Goal: Navigation & Orientation: Find specific page/section

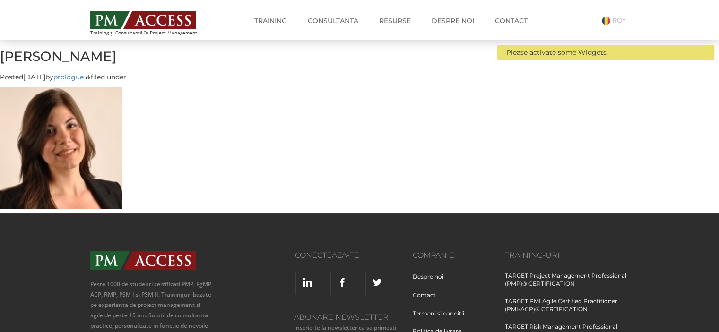
click at [140, 12] on img at bounding box center [142, 20] width 105 height 18
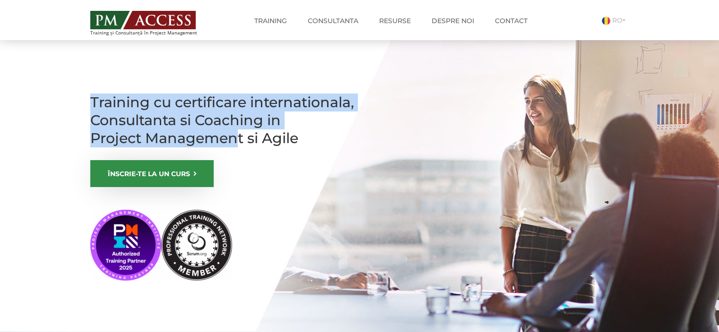
drag, startPoint x: 92, startPoint y: 102, endPoint x: 240, endPoint y: 162, distance: 159.3
click at [240, 162] on section "Training cu certificare internationala, Consultanta si Coaching in Project Mana…" at bounding box center [359, 205] width 719 height 331
click at [235, 148] on h1 "Training cu certificare internationala, Consultanta si Coaching in Project Mana…" at bounding box center [222, 121] width 265 height 54
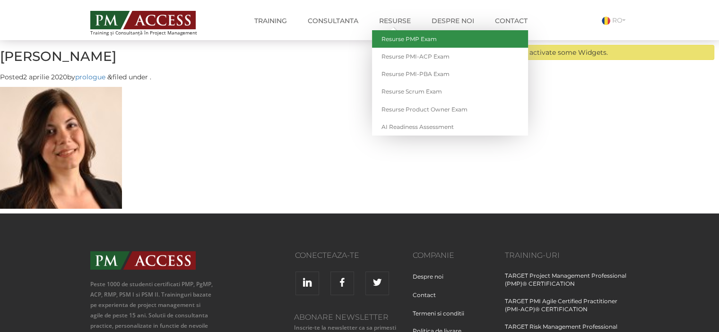
click at [400, 40] on link "Resurse PMP Exam" at bounding box center [450, 38] width 156 height 17
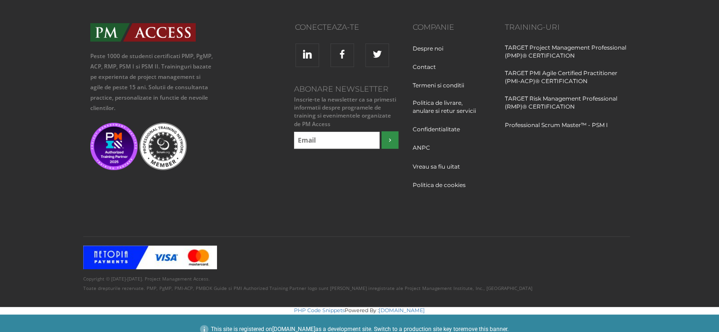
scroll to position [183, 0]
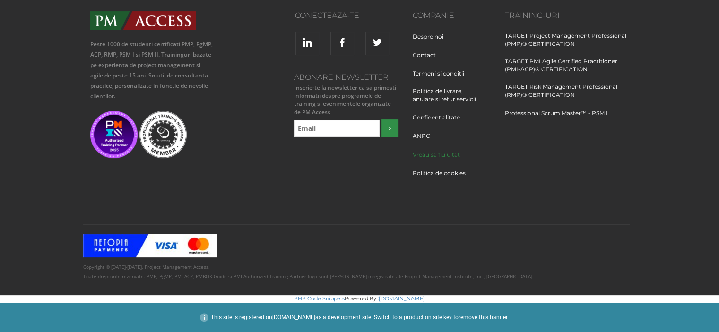
click at [436, 156] on link "Vreau sa fiu uitat" at bounding box center [440, 159] width 54 height 17
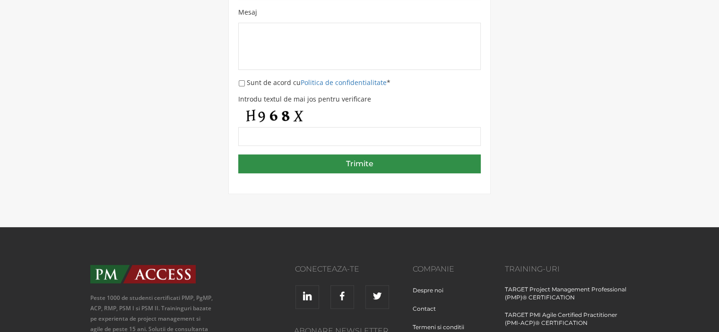
scroll to position [331, 0]
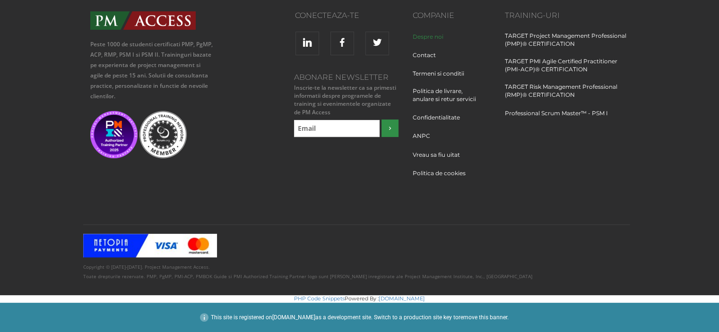
click at [431, 36] on link "Despre noi" at bounding box center [432, 41] width 38 height 17
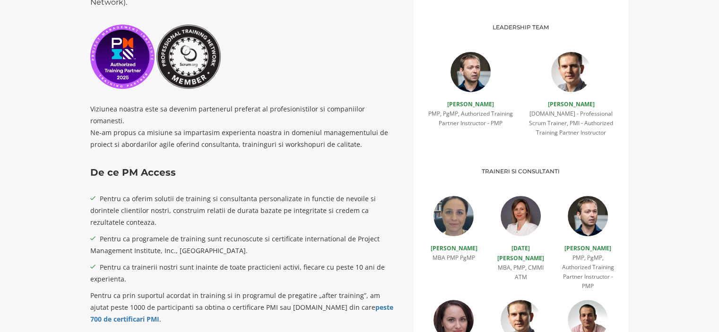
scroll to position [189, 0]
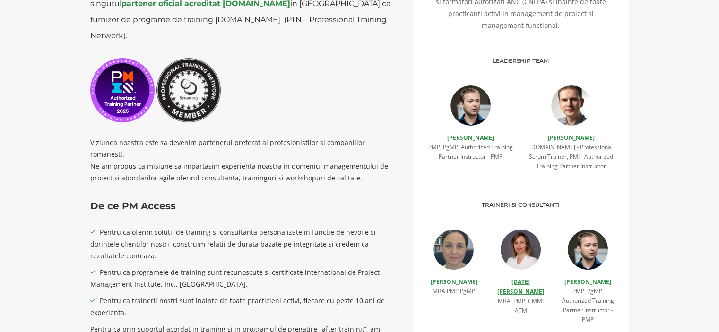
click at [515, 282] on link "[DATE][PERSON_NAME]" at bounding box center [520, 287] width 47 height 18
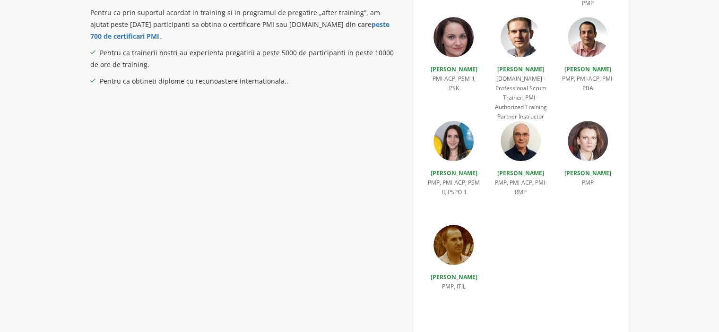
scroll to position [520, 0]
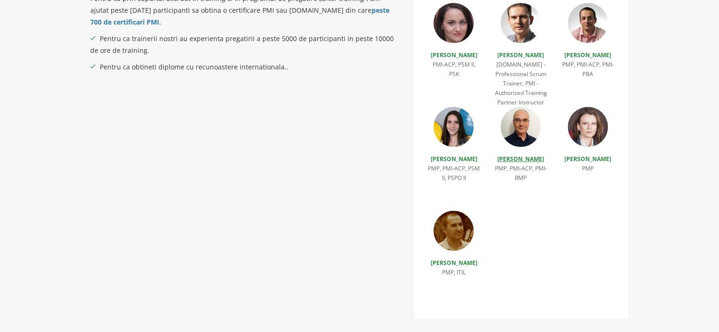
click at [526, 163] on link "[PERSON_NAME]" at bounding box center [520, 159] width 47 height 8
